Goal: Information Seeking & Learning: Find specific fact

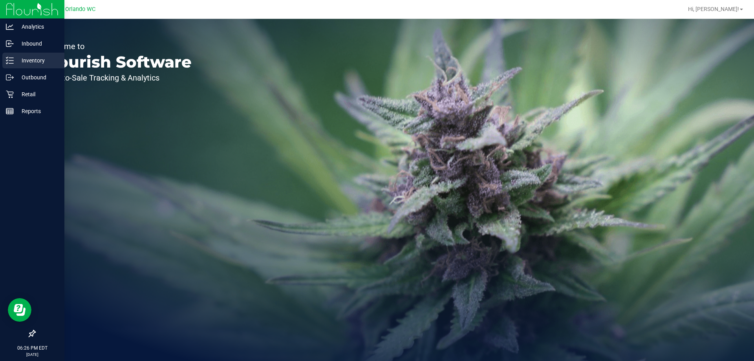
click at [13, 60] on icon at bounding box center [10, 61] width 8 height 8
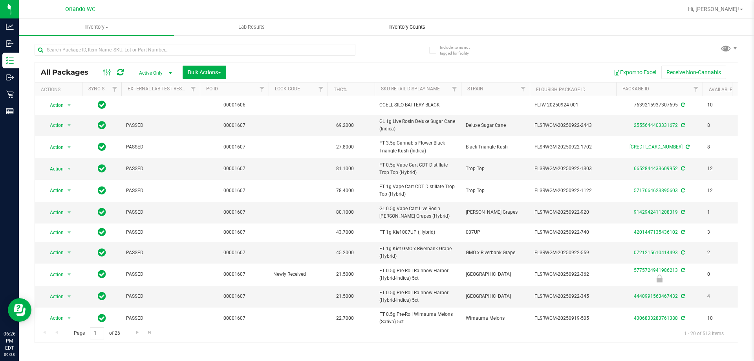
click at [411, 26] on span "Inventory Counts" at bounding box center [407, 27] width 58 height 7
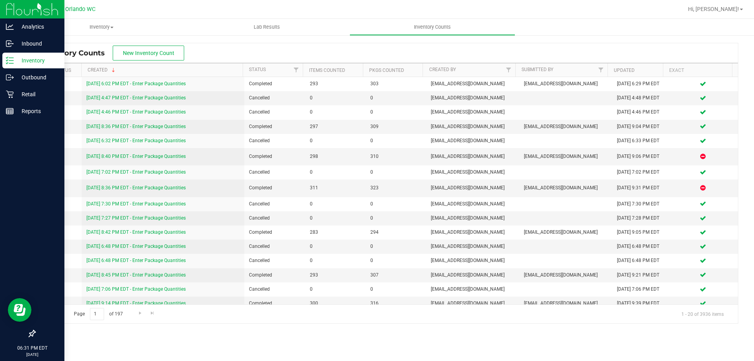
click at [21, 62] on p "Inventory" at bounding box center [37, 60] width 47 height 9
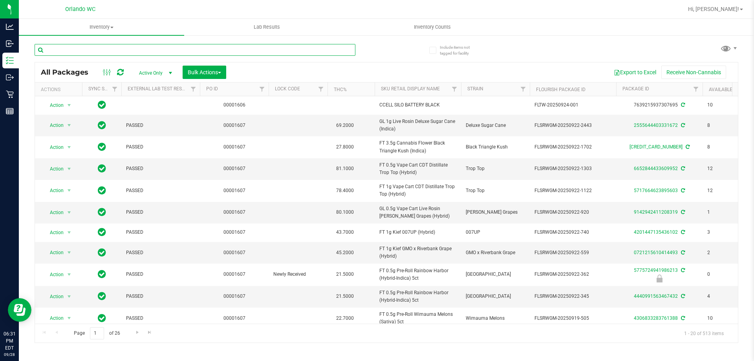
click at [154, 48] on input "text" at bounding box center [195, 50] width 321 height 12
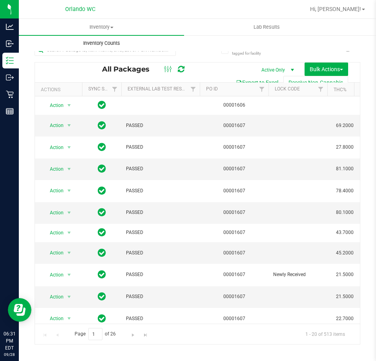
click at [113, 46] on span "Inventory Counts" at bounding box center [102, 43] width 58 height 7
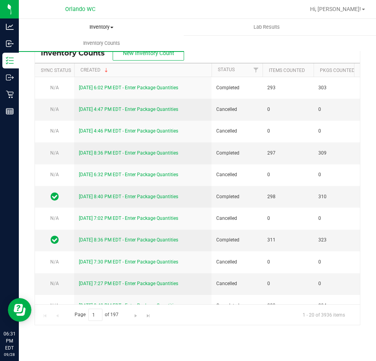
click at [110, 28] on span "Inventory" at bounding box center [101, 27] width 165 height 7
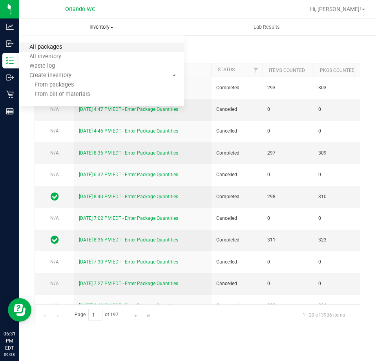
click at [61, 46] on span "All packages" at bounding box center [46, 47] width 54 height 7
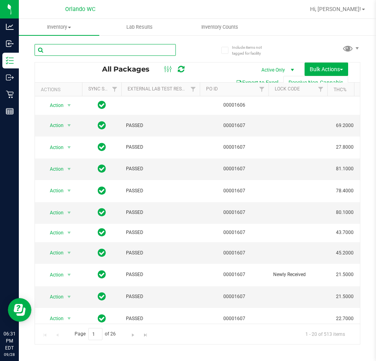
click at [79, 50] on input "text" at bounding box center [105, 50] width 141 height 12
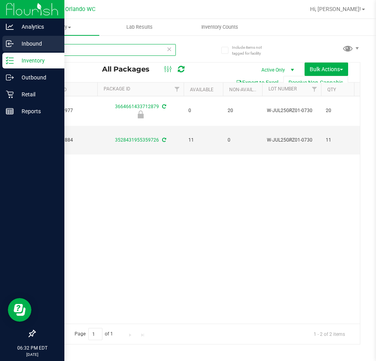
drag, startPoint x: 55, startPoint y: 50, endPoint x: 15, endPoint y: 50, distance: 40.5
click at [33, 50] on div "Include items not tagged for facility grz All Packages Active Only Active Only …" at bounding box center [198, 155] width 358 height 240
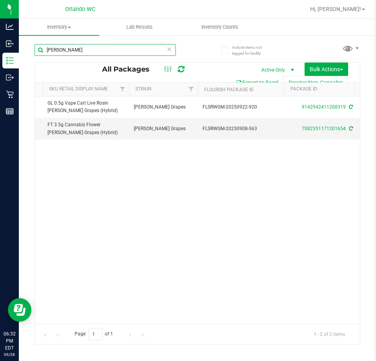
drag, startPoint x: 84, startPoint y: 50, endPoint x: 21, endPoint y: 50, distance: 62.5
click at [21, 50] on div "Include items not tagged for facility [PERSON_NAME] All Packages Active Only Ac…" at bounding box center [198, 155] width 358 height 240
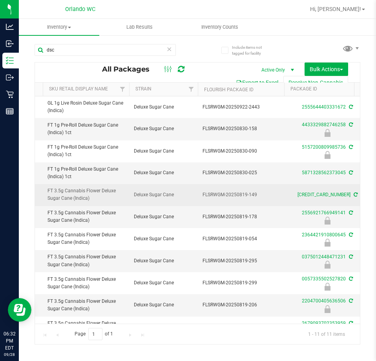
drag, startPoint x: 44, startPoint y: 189, endPoint x: 95, endPoint y: 198, distance: 52.4
click at [95, 198] on td "FT 3.5g Cannabis Flower Deluxe Sugar Cane (Indica)" at bounding box center [86, 195] width 86 height 22
copy span "FT 3.5g Cannabis Flower Deluxe Sugar Cane (Indica)"
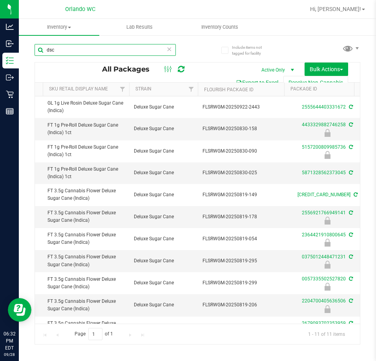
drag, startPoint x: 68, startPoint y: 48, endPoint x: 40, endPoint y: 51, distance: 28.9
click at [40, 51] on input "dsc" at bounding box center [105, 50] width 141 height 12
paste input "FT 3.5g Cannabis Flower Deluxe Sugar Cane (Indica)"
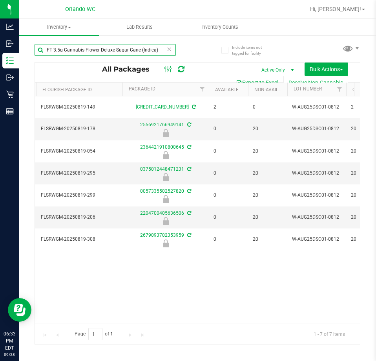
drag, startPoint x: 158, startPoint y: 51, endPoint x: 0, endPoint y: 53, distance: 158.7
click at [0, 53] on html "Analytics Inbound Inventory Outbound Retail Reports 06:33 PM EDT [DATE] 09/28 O…" at bounding box center [188, 180] width 376 height 361
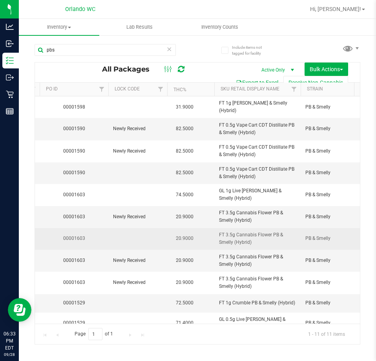
drag, startPoint x: 215, startPoint y: 226, endPoint x: 266, endPoint y: 231, distance: 51.7
click at [267, 238] on td "FT 3.5g Cannabis Flower PB & Smelly (Hybrid)" at bounding box center [258, 239] width 86 height 22
copy span "FT 3.5g Cannabis Flower PB & Smelly (Hybrid)"
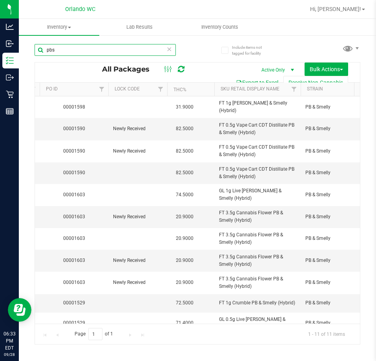
drag, startPoint x: 41, startPoint y: 51, endPoint x: 30, endPoint y: 51, distance: 11.0
click at [30, 51] on div "Include items not tagged for facility pbs All Packages Active Only Active Only …" at bounding box center [198, 155] width 358 height 240
paste input "FT 3.5g Cannabis Flower PB & Smelly (Hybrid)"
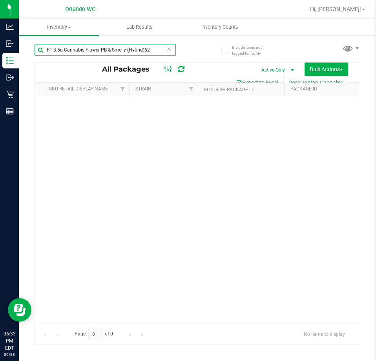
drag, startPoint x: 150, startPoint y: 51, endPoint x: 46, endPoint y: 51, distance: 104.1
click at [46, 51] on input "FT 3.5g Cannabis Flower PB & Smelly (Hybrid)62" at bounding box center [105, 50] width 141 height 12
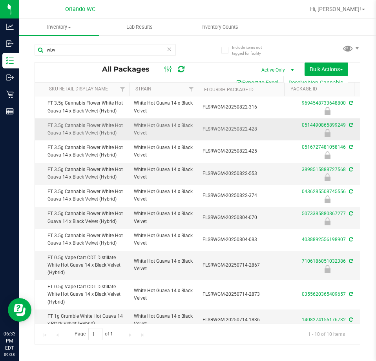
click at [116, 134] on span "FT 3.5g Cannabis Flower White Hot Guava 14 x Black Velvet (Hybrid)" at bounding box center [86, 129] width 77 height 15
drag, startPoint x: 65, startPoint y: 52, endPoint x: 45, endPoint y: 51, distance: 20.0
click at [45, 51] on input "wbv" at bounding box center [105, 50] width 141 height 12
paste input "FT 3.5g Cannabis Flower White Hot Guava 14 x Black Velvet (Hybrid)"
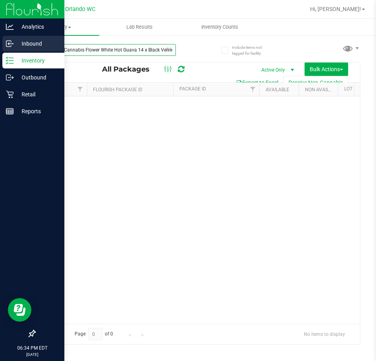
drag, startPoint x: 176, startPoint y: 48, endPoint x: 18, endPoint y: 48, distance: 157.5
click at [18, 48] on div "Analytics Inbound Inventory Outbound Retail Reports 06:34 PM EDT [DATE] 09/28 O…" at bounding box center [188, 180] width 376 height 361
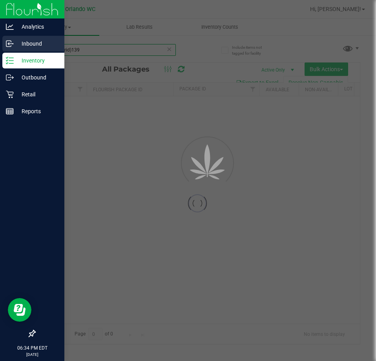
drag, startPoint x: 87, startPoint y: 50, endPoint x: 13, endPoint y: 49, distance: 73.9
click at [23, 50] on div "Include items not tagged for facility mecHybrid)139 Loading... All Packages Act…" at bounding box center [198, 155] width 358 height 240
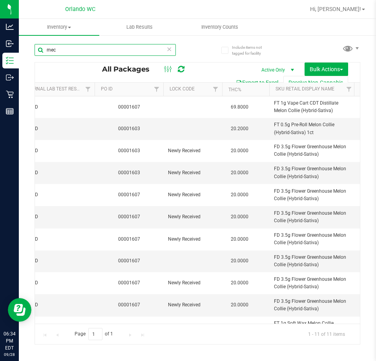
scroll to position [0, 77]
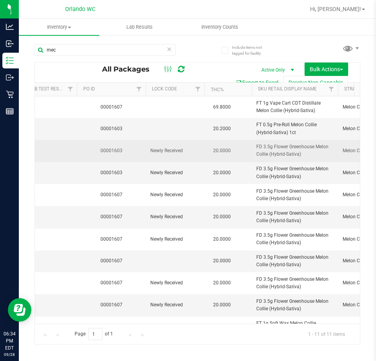
drag, startPoint x: 254, startPoint y: 143, endPoint x: 303, endPoint y: 159, distance: 50.9
click at [303, 159] on td "FD 3.5g Flower Greenhouse Melon Collie (Hybrid-Sativa)" at bounding box center [295, 151] width 86 height 22
copy span "FD 3.5g Flower Greenhouse Melon Collie (Hybrid-Sativa)"
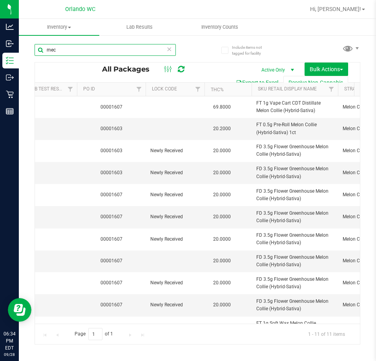
drag, startPoint x: 81, startPoint y: 49, endPoint x: 35, endPoint y: 44, distance: 46.3
click at [35, 44] on input "mec" at bounding box center [105, 50] width 141 height 12
paste input "FD 3.5g Flower Greenhouse Melon Collie (Hybrid-Sativa)"
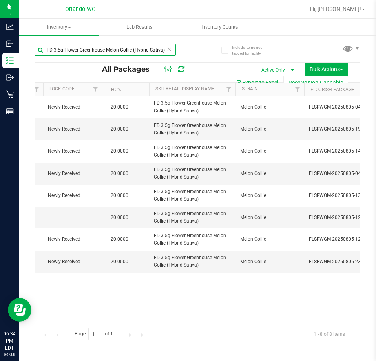
scroll to position [0, 251]
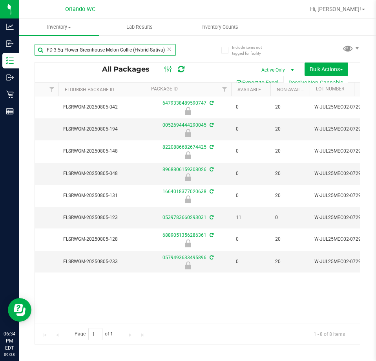
type input "FD 3.5g Flower Greenhouse Melon Collie (Hybrid-Sativa)"
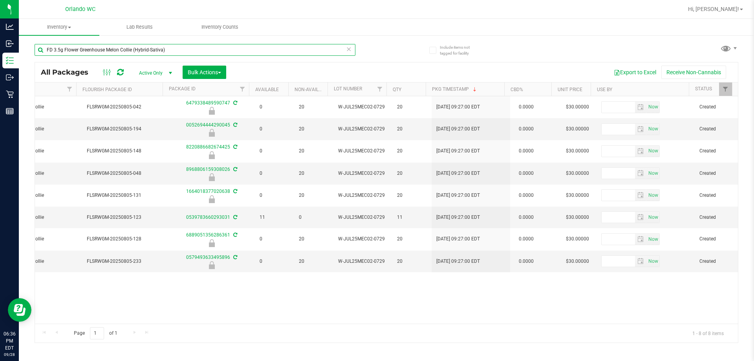
scroll to position [0, 454]
click at [737, 8] on span "Hi, [PERSON_NAME]!" at bounding box center [713, 9] width 51 height 6
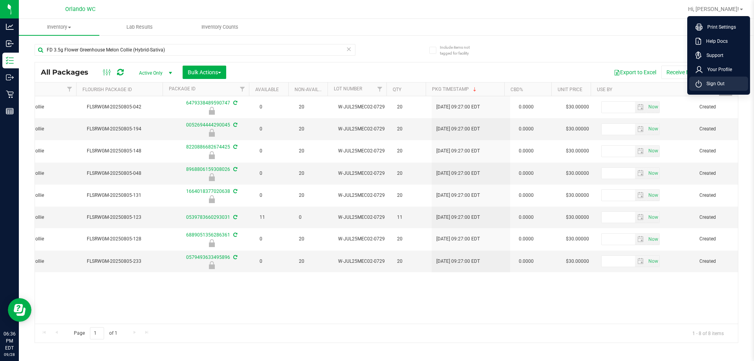
click at [721, 86] on span "Sign Out" at bounding box center [713, 84] width 23 height 8
